Goal: Find specific page/section: Find specific page/section

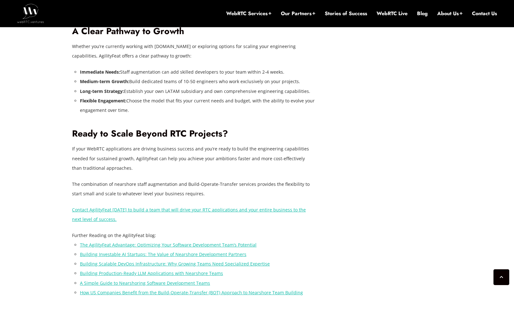
scroll to position [1220, 0]
click at [116, 206] on link "Contact AgilityFeat today to build a team that will drive your RTC applications…" at bounding box center [189, 213] width 234 height 15
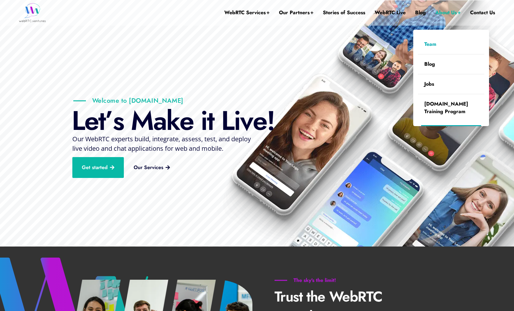
click at [429, 44] on link "Team" at bounding box center [451, 44] width 66 height 20
